Goal: Information Seeking & Learning: Check status

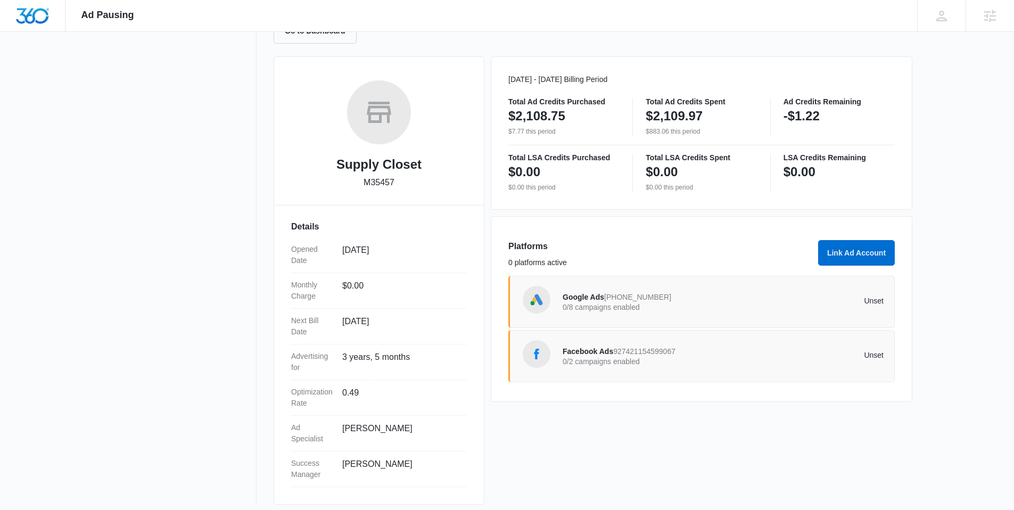
scroll to position [131, 0]
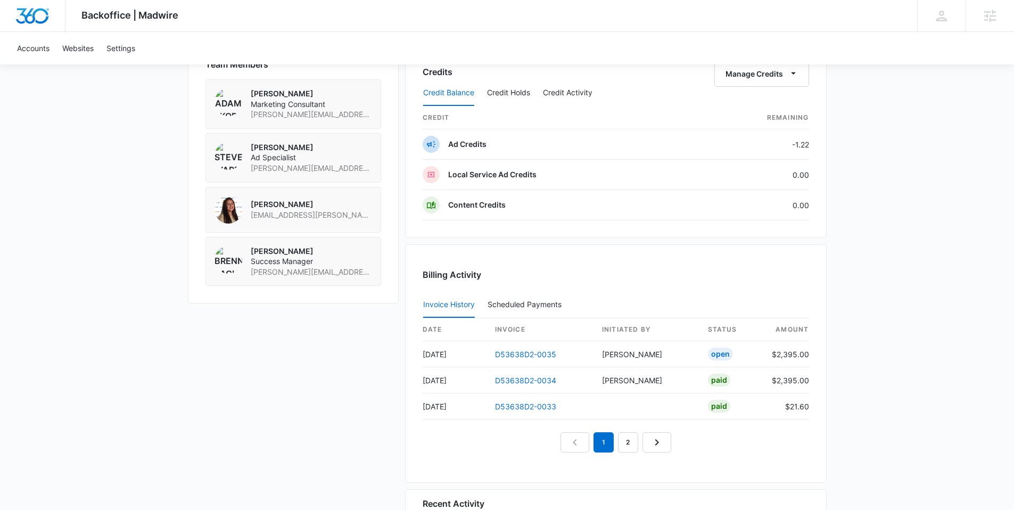
scroll to position [875, 0]
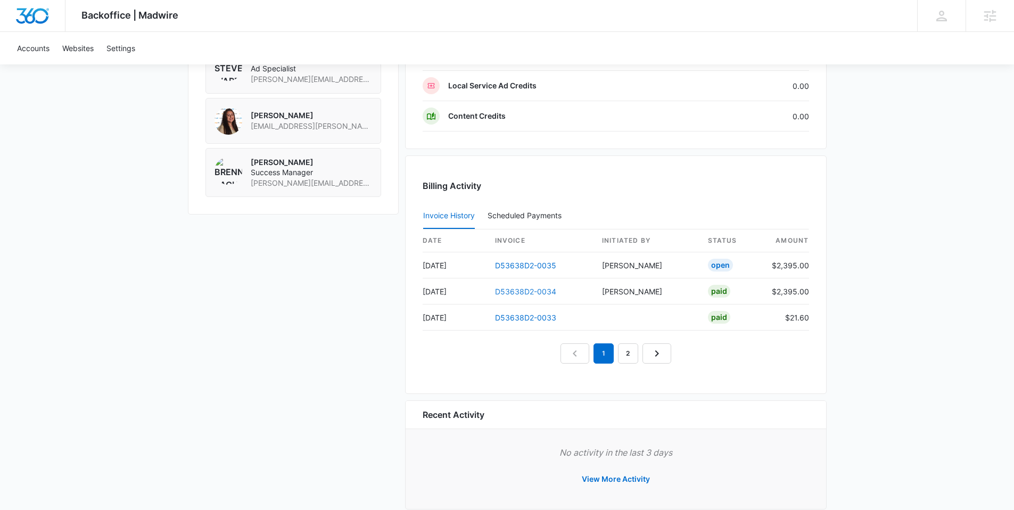
click at [534, 295] on link "D53638D2-0034" at bounding box center [525, 291] width 61 height 9
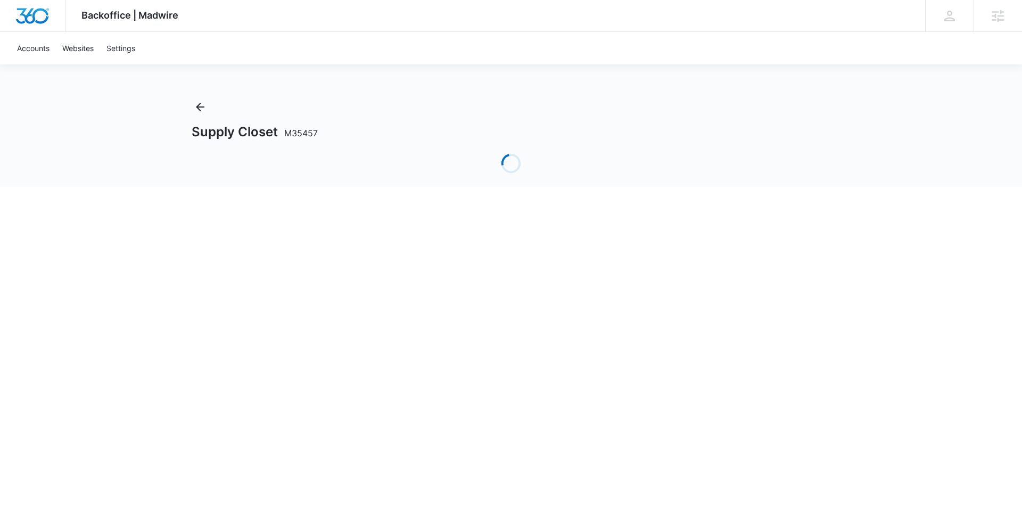
click at [534, 293] on html "Backoffice | Madwire Apps Settings SW Steven Warren steven.warren@madwire.com M…" at bounding box center [511, 255] width 1022 height 510
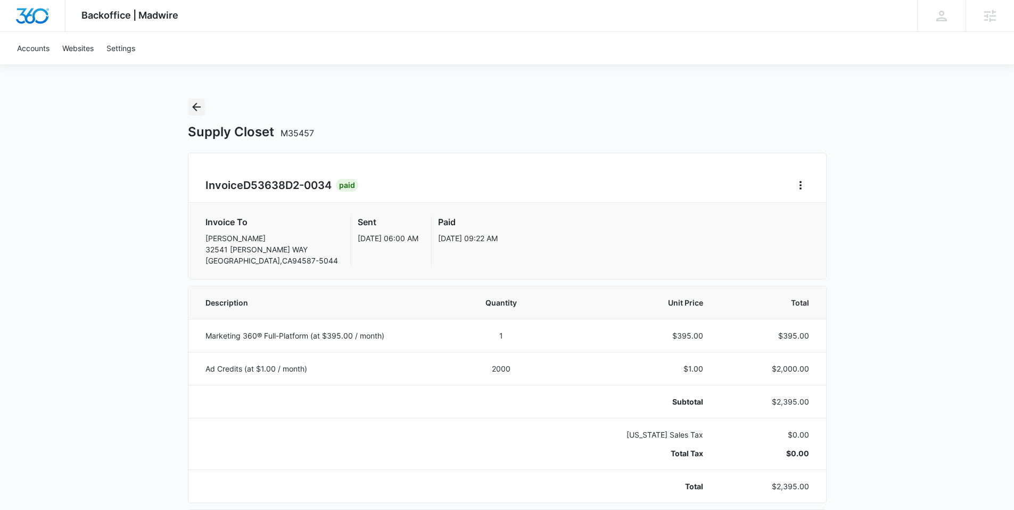
click at [200, 106] on icon "Back" at bounding box center [196, 107] width 13 height 13
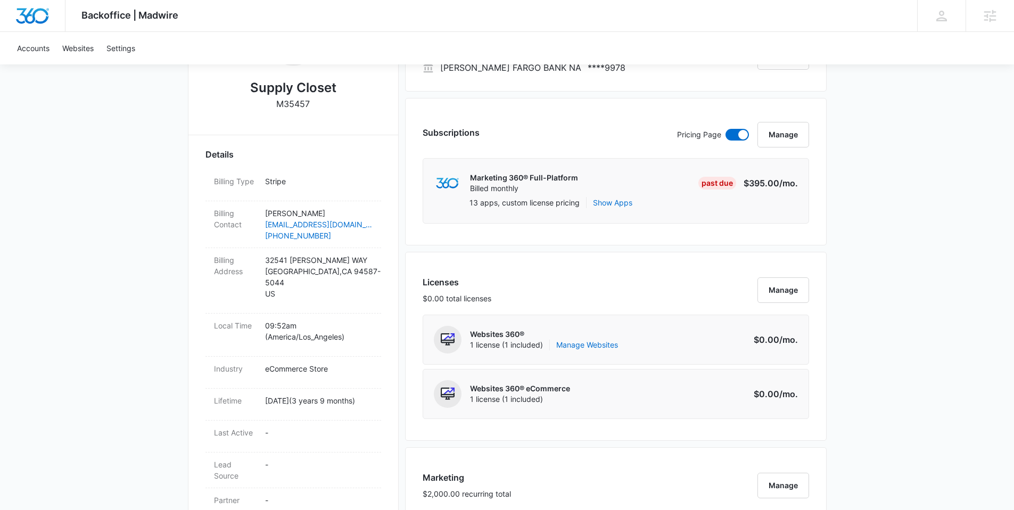
scroll to position [236, 0]
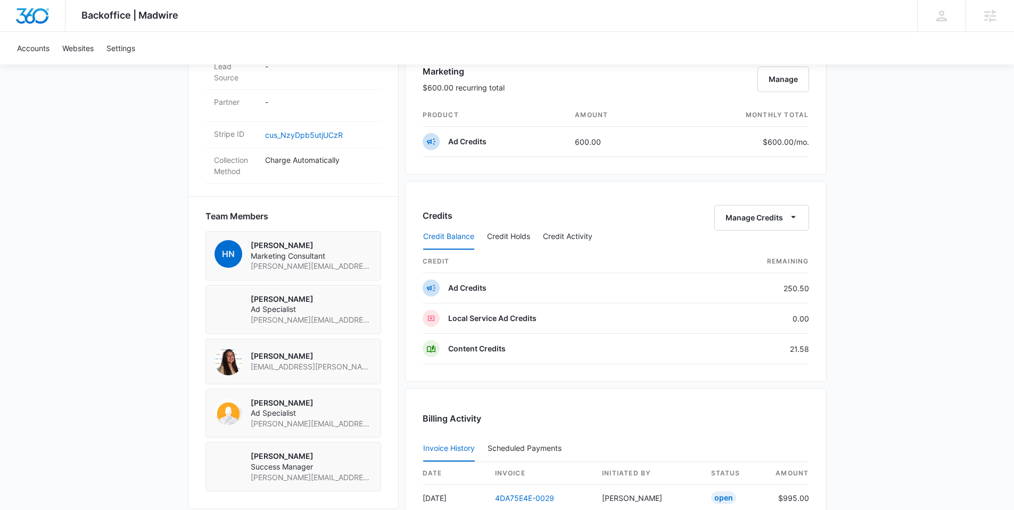
scroll to position [765, 0]
